Goal: Use online tool/utility

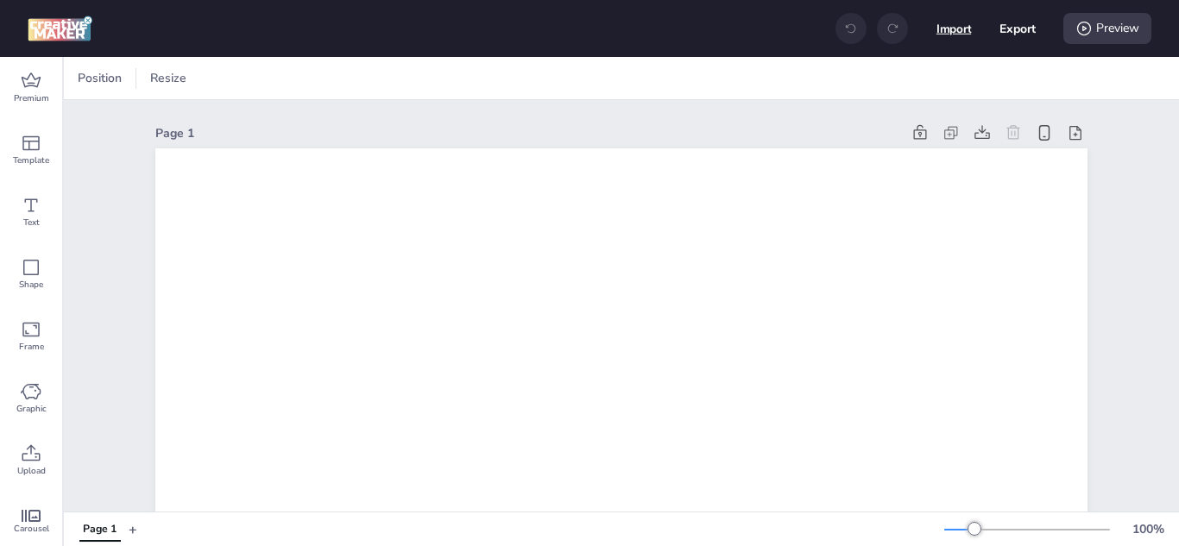
click at [961, 35] on button "Import" at bounding box center [953, 28] width 35 height 35
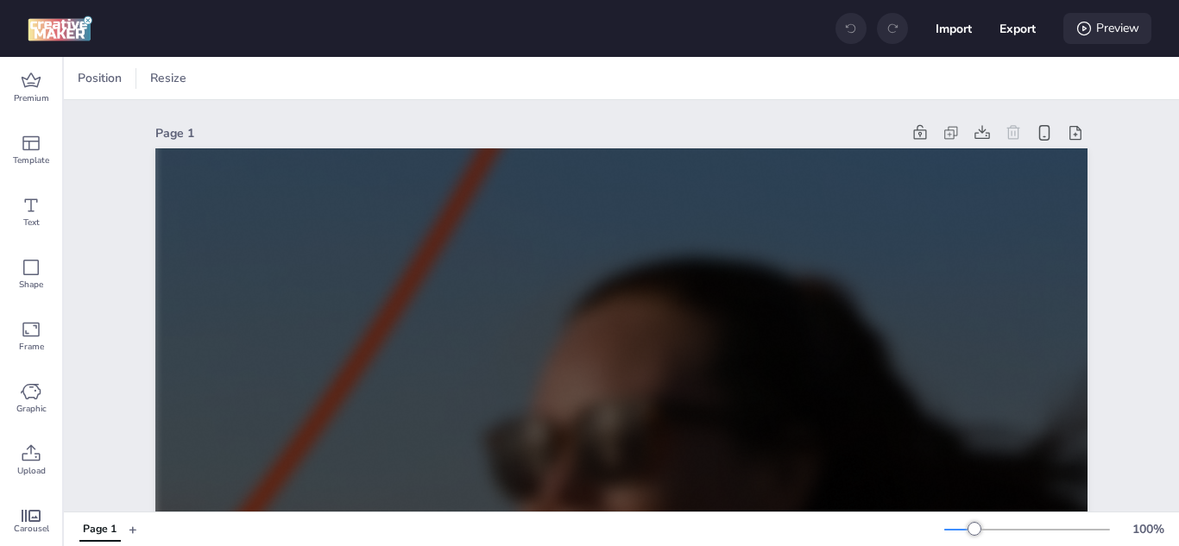
click at [1116, 26] on div "Preview" at bounding box center [1107, 28] width 88 height 31
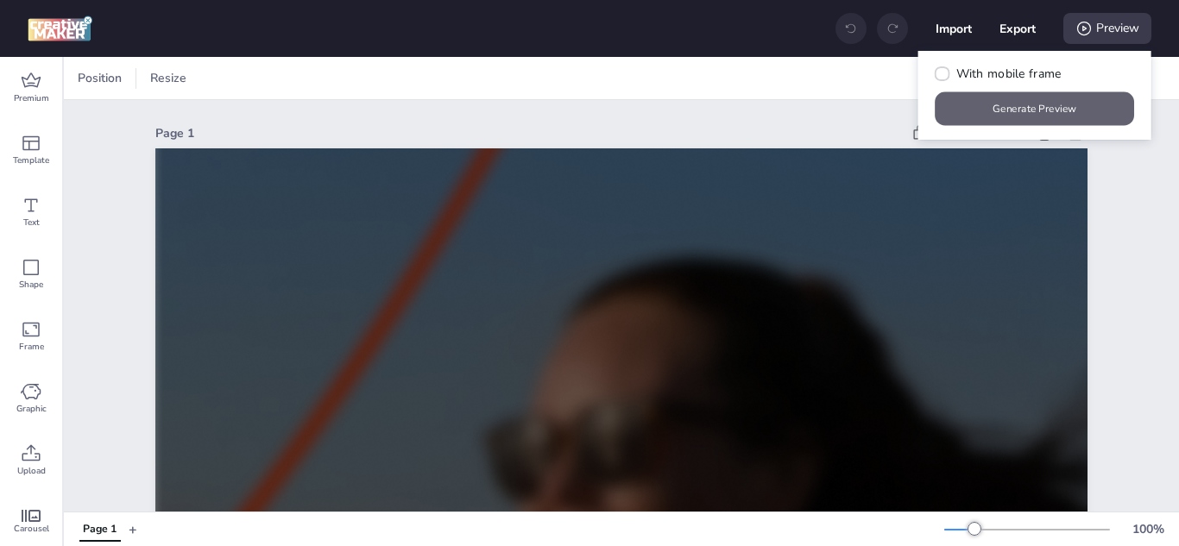
click at [1031, 110] on button "Generate Preview" at bounding box center [1034, 109] width 199 height 34
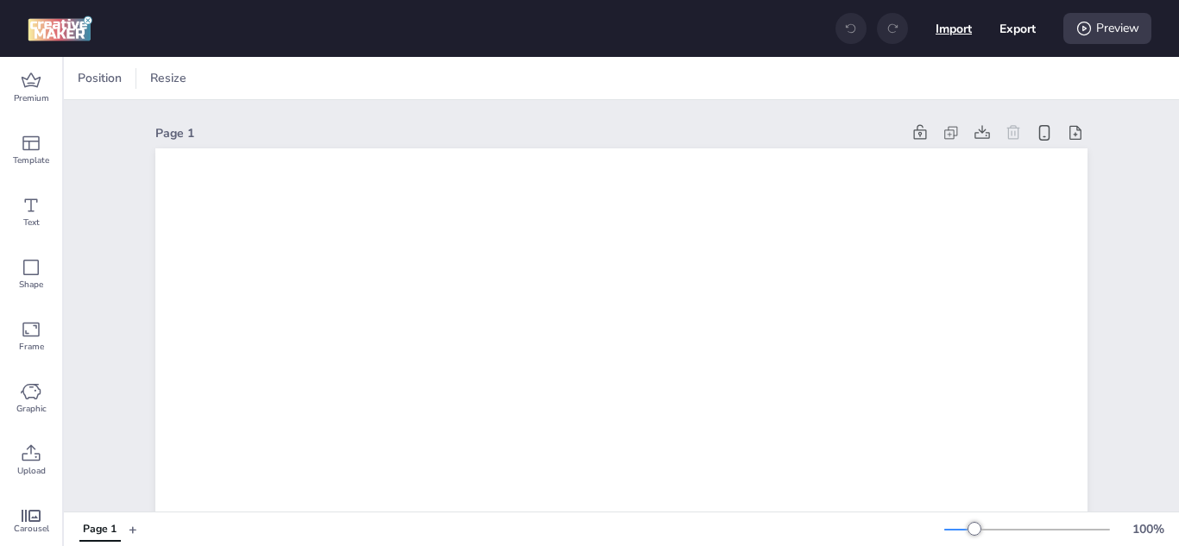
click at [947, 38] on button "Import" at bounding box center [953, 28] width 36 height 36
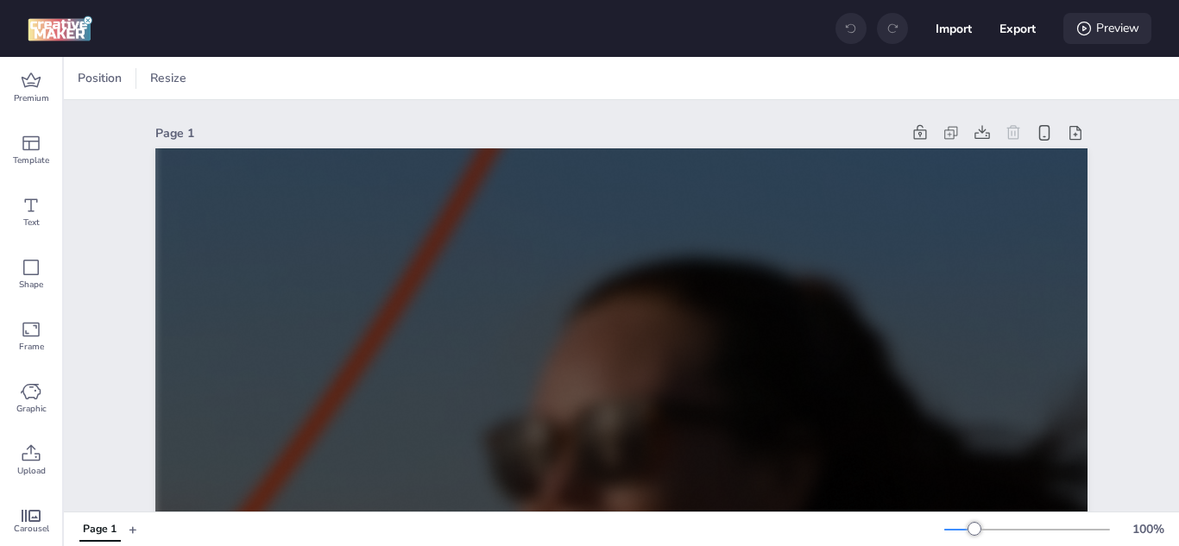
click at [1111, 33] on div "Preview" at bounding box center [1107, 28] width 88 height 31
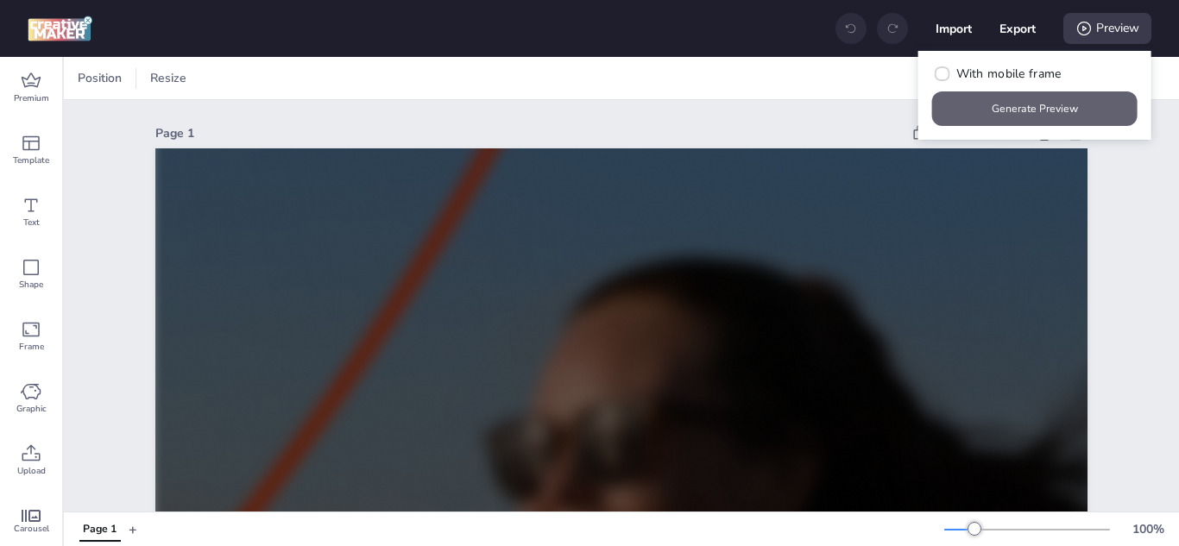
click at [996, 119] on button "Generate Preview" at bounding box center [1034, 108] width 205 height 35
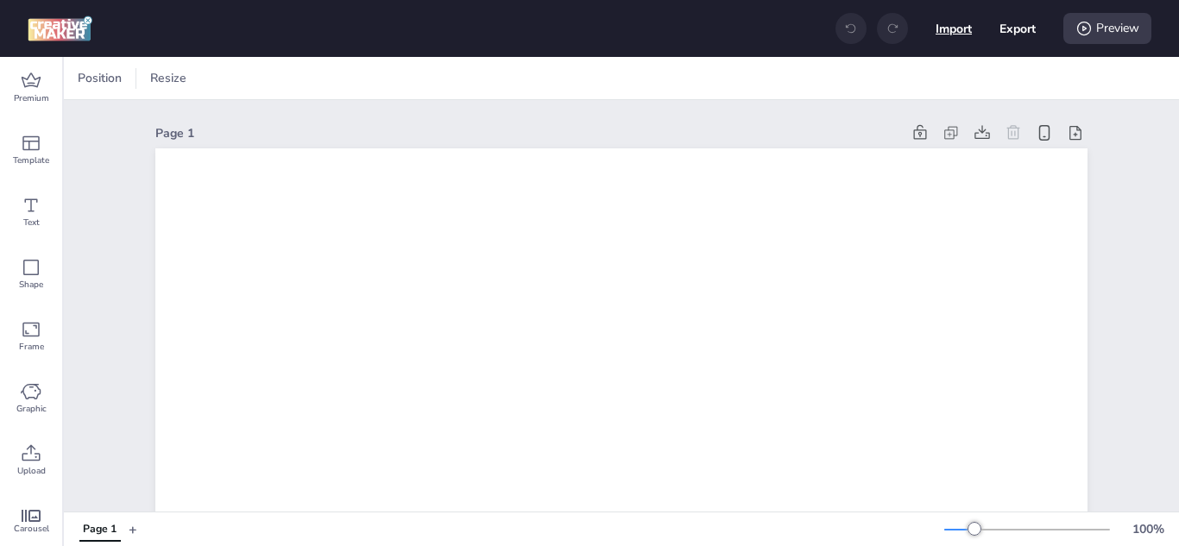
click at [952, 29] on button "Import" at bounding box center [953, 28] width 36 height 36
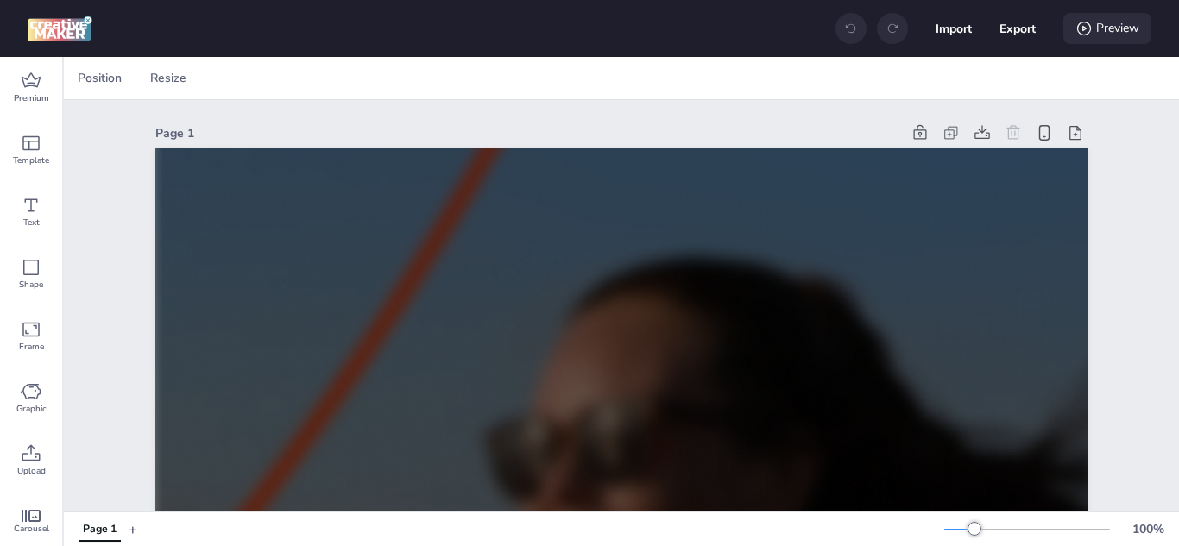
click at [1100, 28] on div "Preview" at bounding box center [1107, 28] width 88 height 31
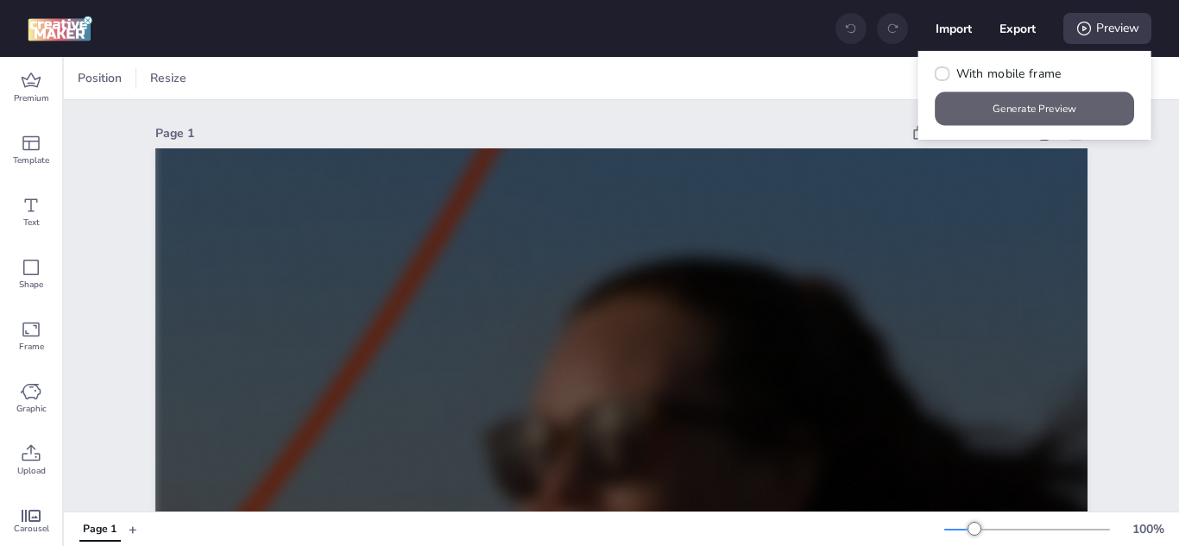
click at [1029, 100] on button "Generate Preview" at bounding box center [1034, 109] width 199 height 34
